Goal: Task Accomplishment & Management: Use online tool/utility

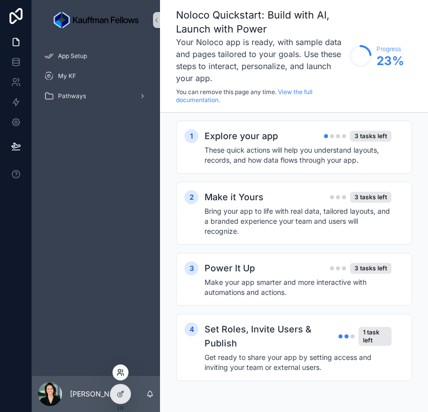
click at [122, 371] on icon at bounding box center [121, 372] width 8 height 8
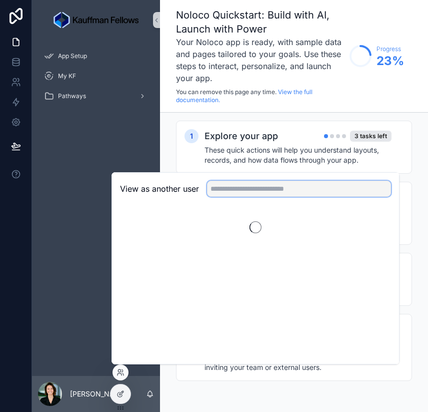
click at [263, 185] on input "text" at bounding box center [299, 189] width 184 height 16
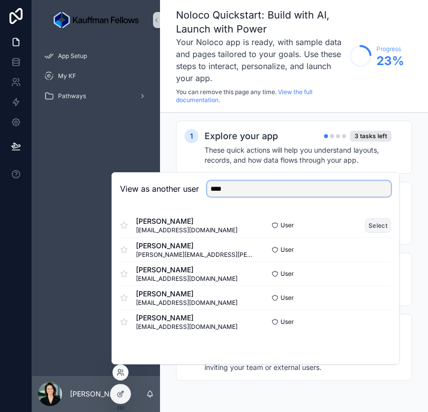
type input "****"
click at [382, 227] on button "Select" at bounding box center [378, 225] width 26 height 15
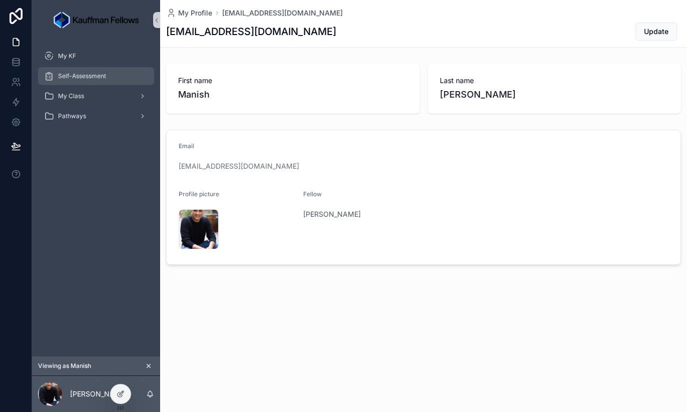
drag, startPoint x: 92, startPoint y: 75, endPoint x: 82, endPoint y: 80, distance: 11.9
click at [92, 75] on span "Self-Assessment" at bounding box center [82, 76] width 48 height 8
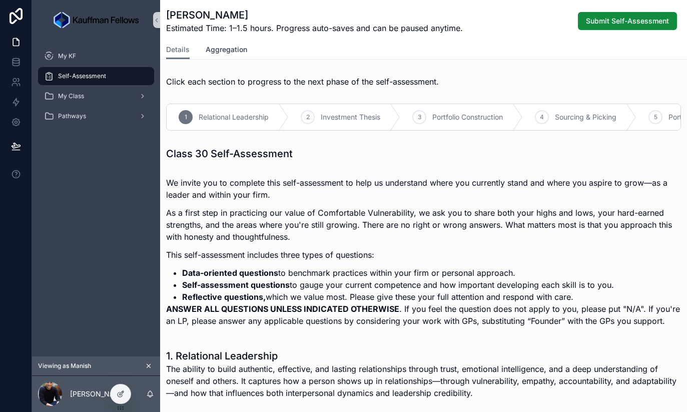
click at [215, 47] on span "Aggregation" at bounding box center [227, 50] width 42 height 10
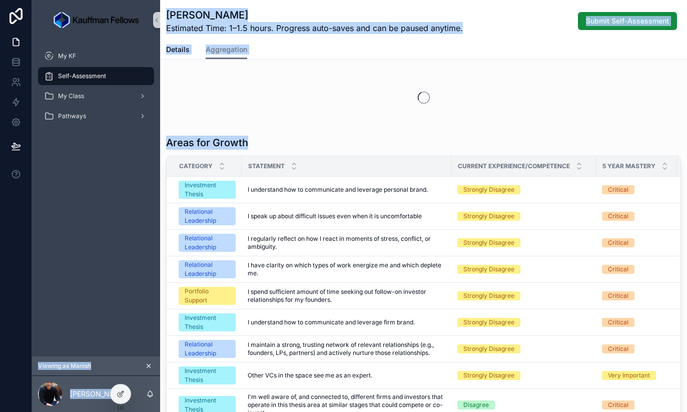
drag, startPoint x: 256, startPoint y: 144, endPoint x: 154, endPoint y: 143, distance: 102.1
click at [154, 143] on div "My KF Self-Assessment My Class Pathways Viewing as [PERSON_NAME] [PERSON_NAME] …" at bounding box center [359, 206] width 655 height 412
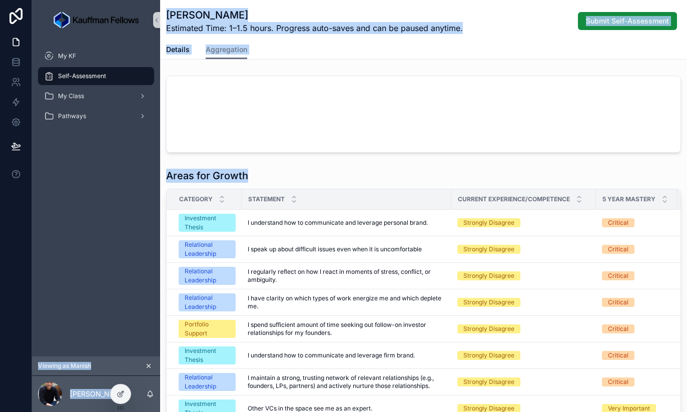
click at [230, 141] on div "scrollable content" at bounding box center [423, 114] width 515 height 77
